Goal: Task Accomplishment & Management: Use online tool/utility

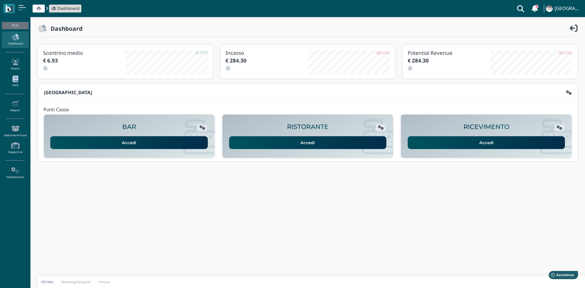
click at [16, 83] on link "PMS" at bounding box center [15, 81] width 27 height 17
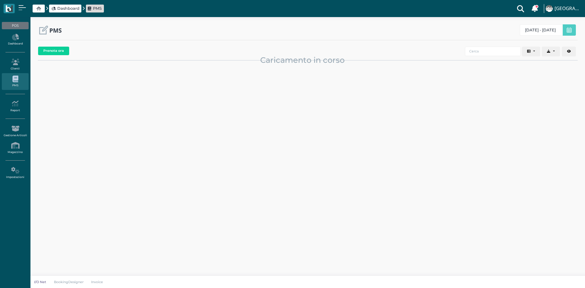
click at [13, 105] on icon at bounding box center [15, 103] width 27 height 7
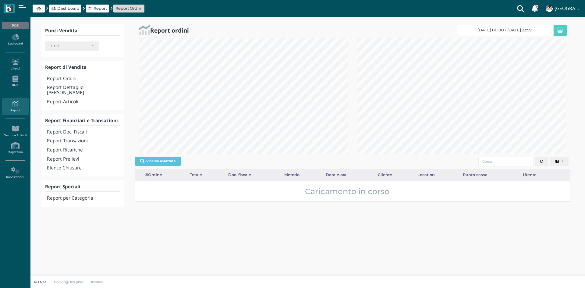
select select
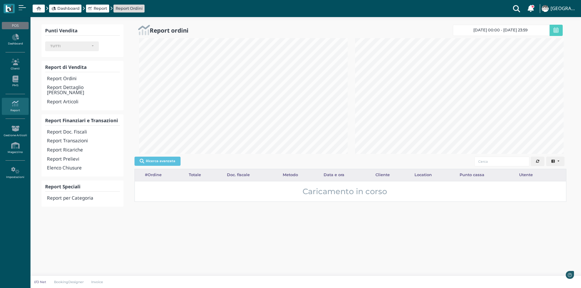
scroll to position [304708, 304608]
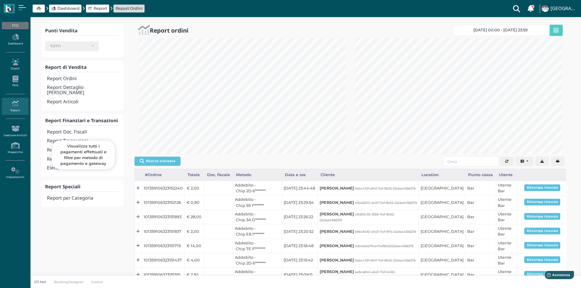
click at [66, 138] on h4 "Report Transazioni" at bounding box center [83, 140] width 73 height 5
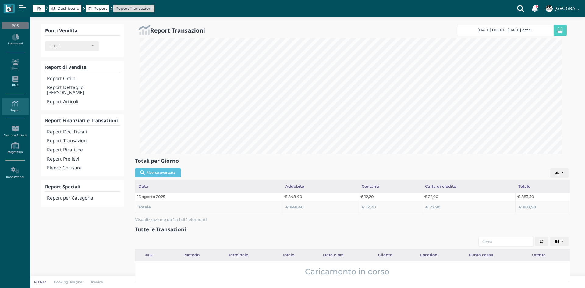
select select
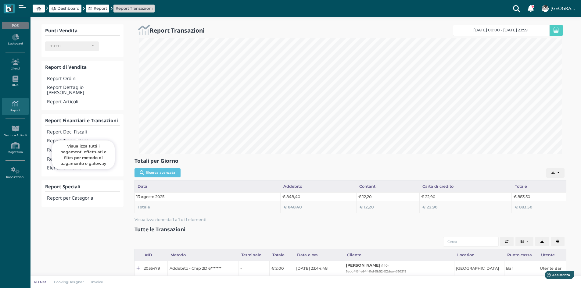
click at [86, 130] on h4 "Report Doc. Fiscali" at bounding box center [83, 132] width 73 height 5
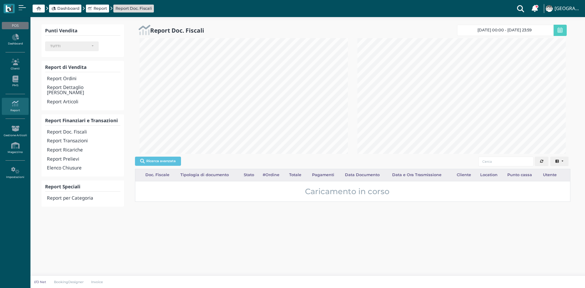
select select
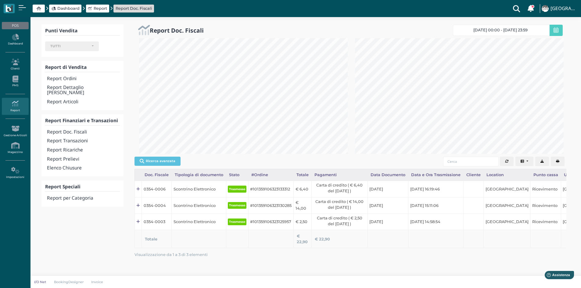
scroll to position [304708, 304608]
click at [556, 163] on button "button" at bounding box center [558, 162] width 14 height 10
click at [76, 138] on h4 "Report Transazioni" at bounding box center [83, 140] width 73 height 5
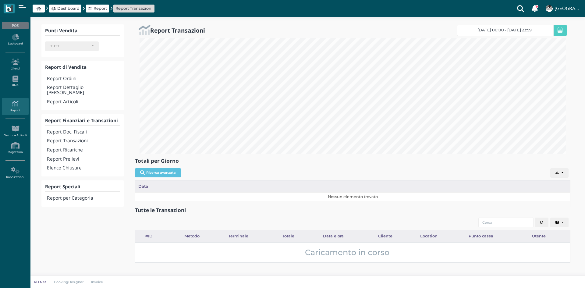
select select
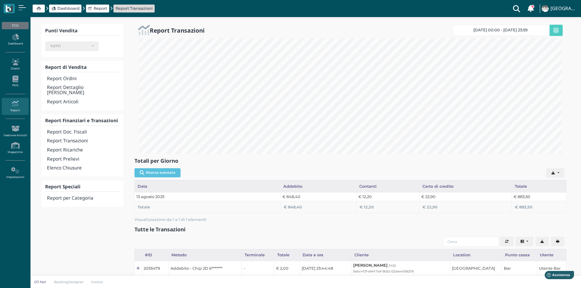
click at [78, 166] on h4 "Elenco Chiusure" at bounding box center [83, 168] width 73 height 5
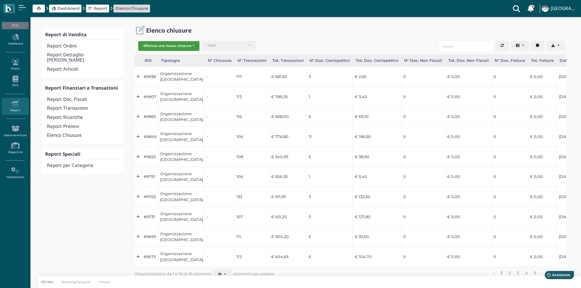
click at [184, 43] on button "Effettua una nuova chiusura" at bounding box center [168, 46] width 61 height 10
click at [258, 31] on div "Elenco chiusure" at bounding box center [350, 30] width 432 height 12
click at [171, 46] on button "Effettua una nuova chiusura" at bounding box center [168, 46] width 61 height 10
click at [163, 56] on span "Organizzazione" at bounding box center [161, 56] width 47 height 8
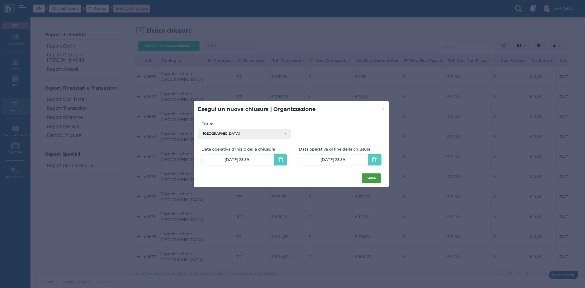
click at [375, 181] on button "Salva" at bounding box center [372, 178] width 20 height 10
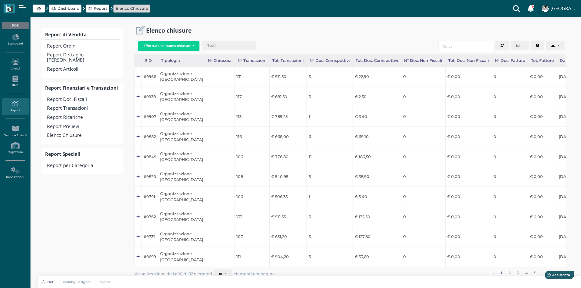
scroll to position [0, 55]
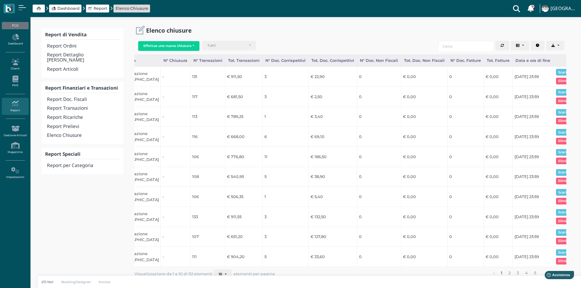
drag, startPoint x: 434, startPoint y: 271, endPoint x: 550, endPoint y: 73, distance: 229.6
click at [556, 73] on button "Scarica pdf" at bounding box center [567, 72] width 23 height 7
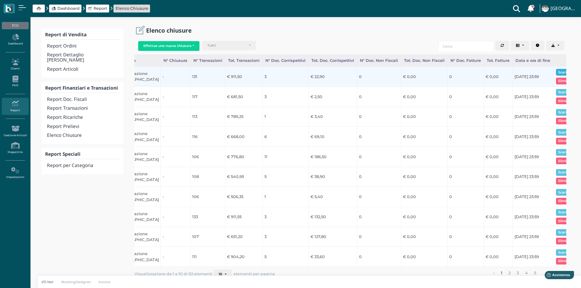
click at [565, 70] on button "Scarica pdf" at bounding box center [567, 72] width 23 height 7
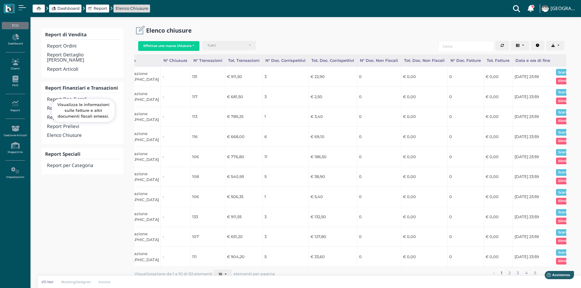
click at [111, 97] on h4 "Report Doc. Fiscali" at bounding box center [83, 99] width 73 height 5
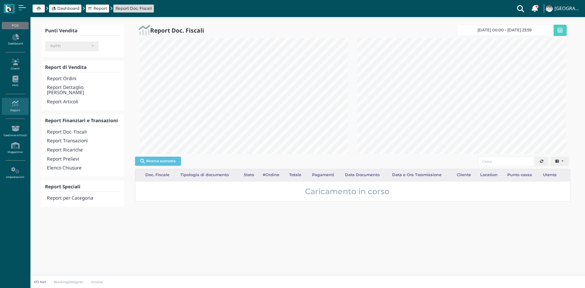
select select
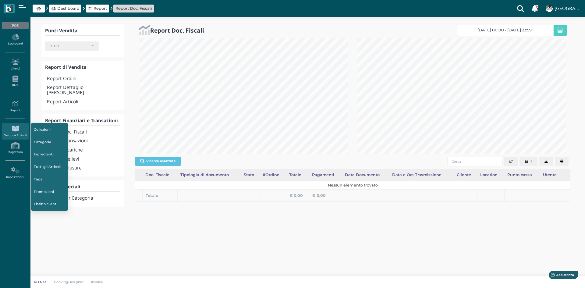
scroll to position [116, 218]
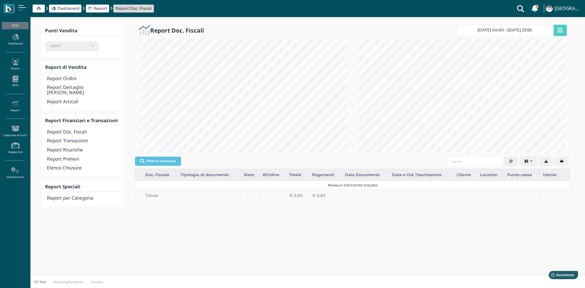
click at [74, 9] on span "Dashboard" at bounding box center [68, 8] width 22 height 6
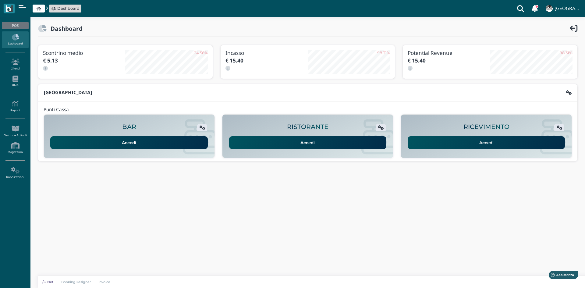
click at [497, 141] on link "Accedi" at bounding box center [487, 142] width 158 height 13
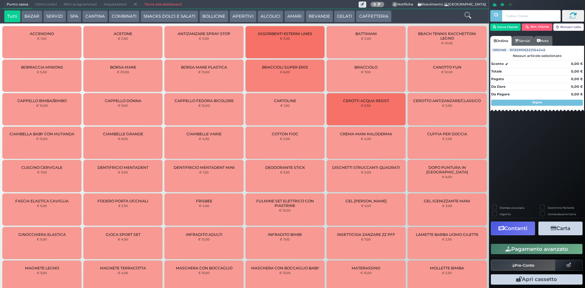
click at [112, 18] on button "COMBINATI" at bounding box center [124, 16] width 31 height 12
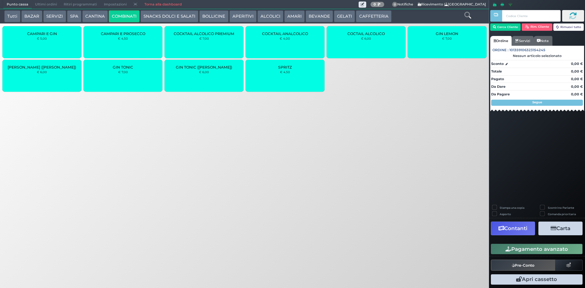
click at [128, 77] on div "GIN TONIC € 7,00" at bounding box center [123, 76] width 79 height 32
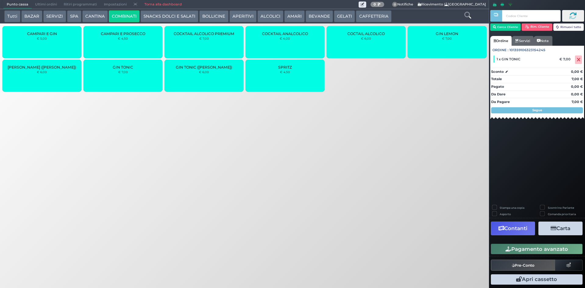
click at [545, 251] on button "Pagamento avanzato" at bounding box center [537, 249] width 92 height 10
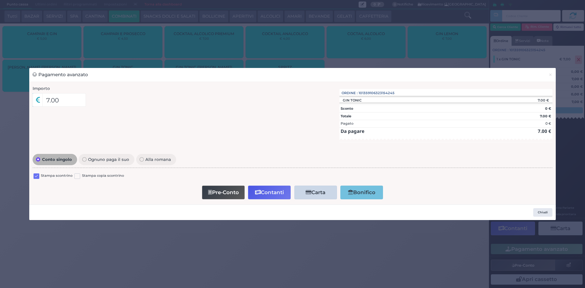
click at [35, 175] on label at bounding box center [37, 176] width 6 height 6
click at [0, 0] on input "checkbox" at bounding box center [0, 0] width 0 height 0
click at [260, 191] on icon "button" at bounding box center [258, 192] width 6 height 5
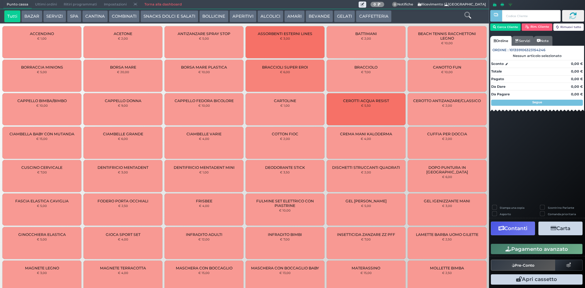
click at [41, 3] on span "Ultimi ordini" at bounding box center [46, 4] width 29 height 9
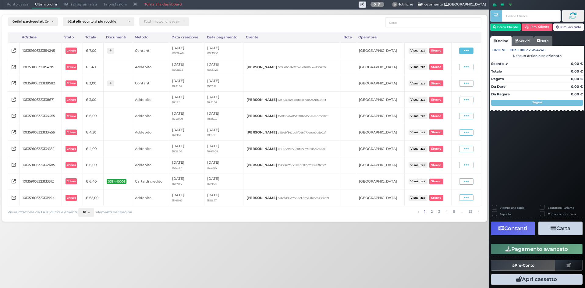
click at [463, 50] on span at bounding box center [466, 51] width 14 height 6
click at [449, 67] on span "Ristampa Pre-Conto" at bounding box center [452, 68] width 25 height 10
